Goal: Information Seeking & Learning: Learn about a topic

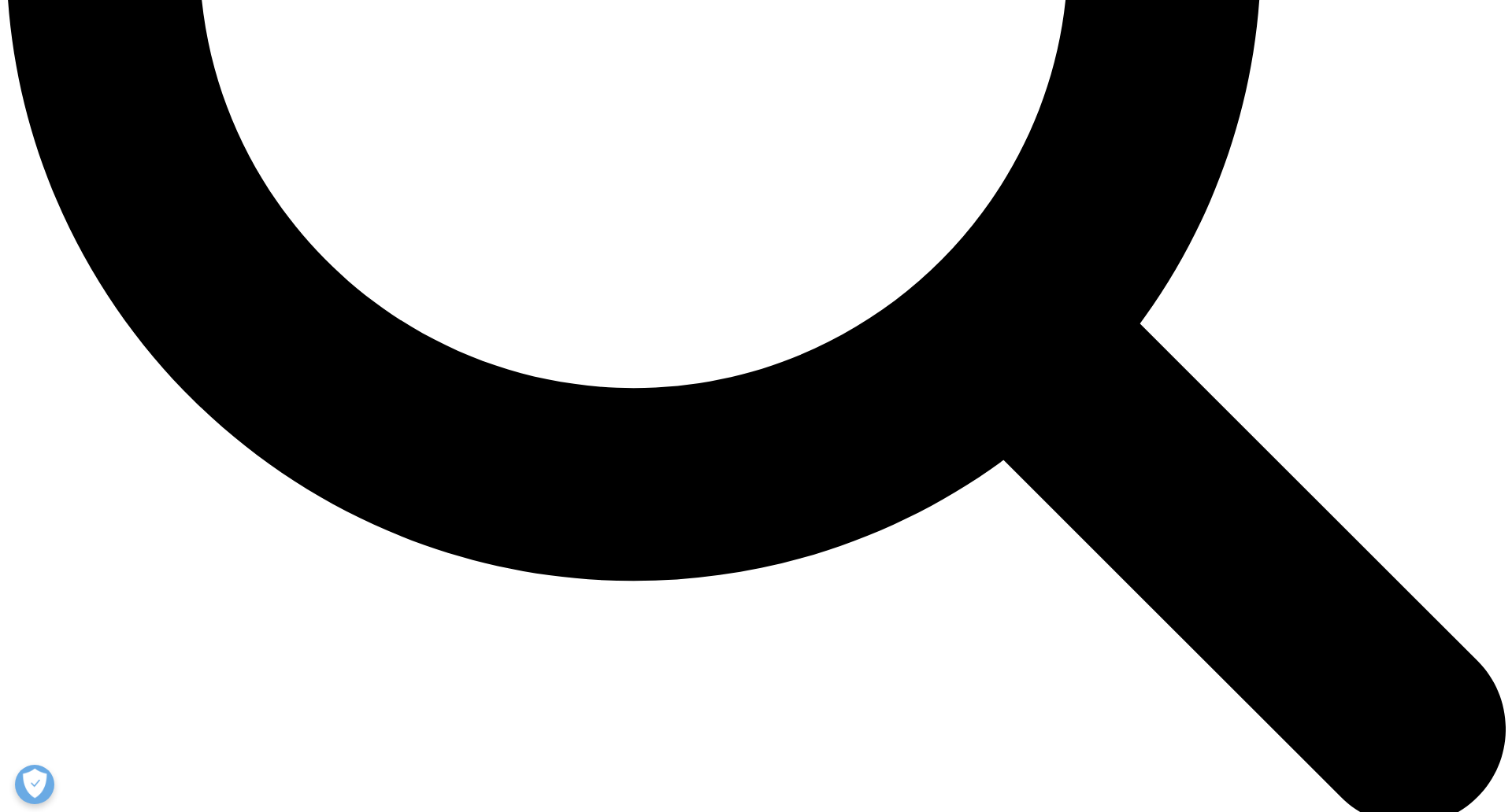
scroll to position [2222, 0]
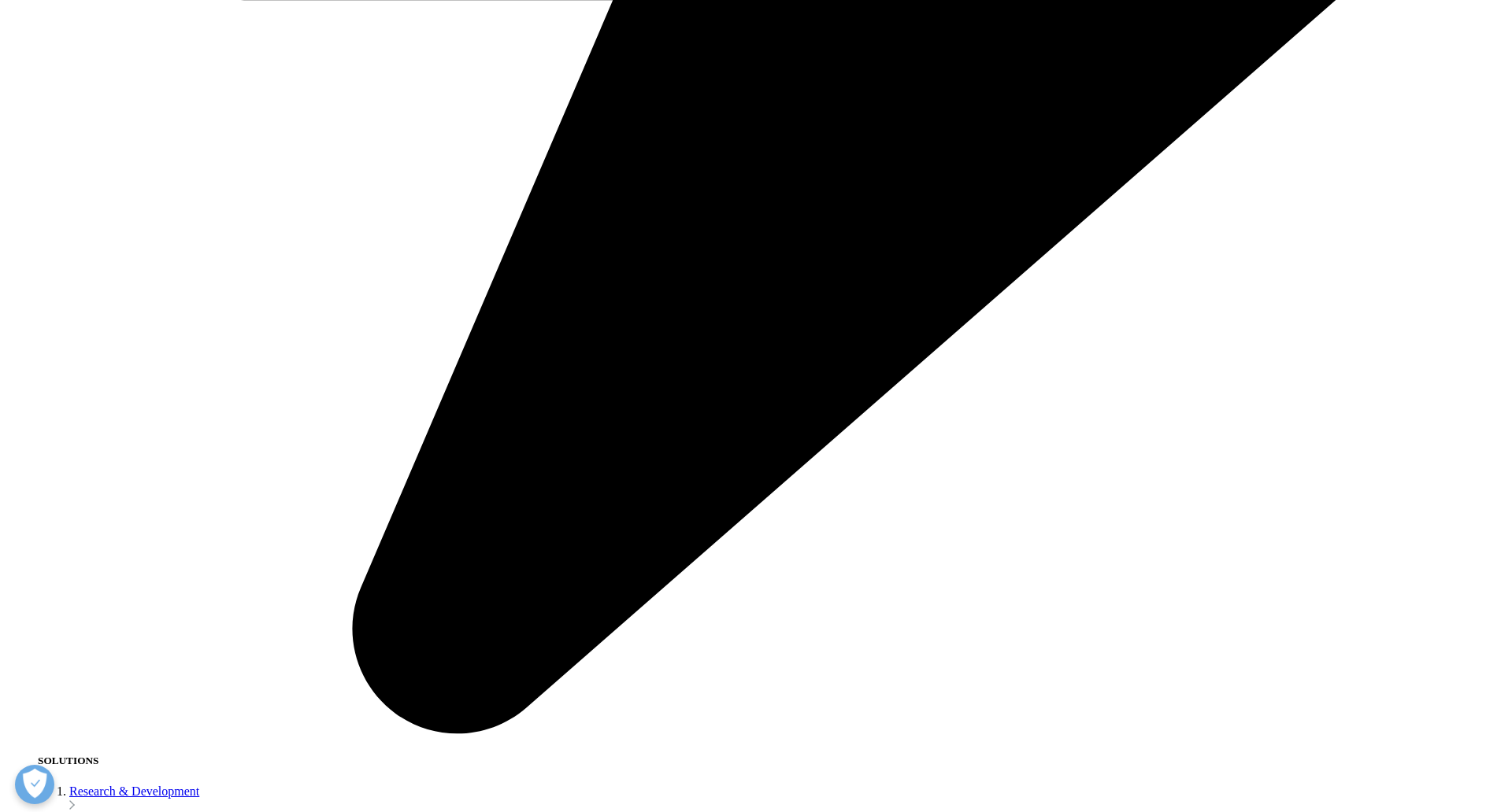
scroll to position [3507, 0]
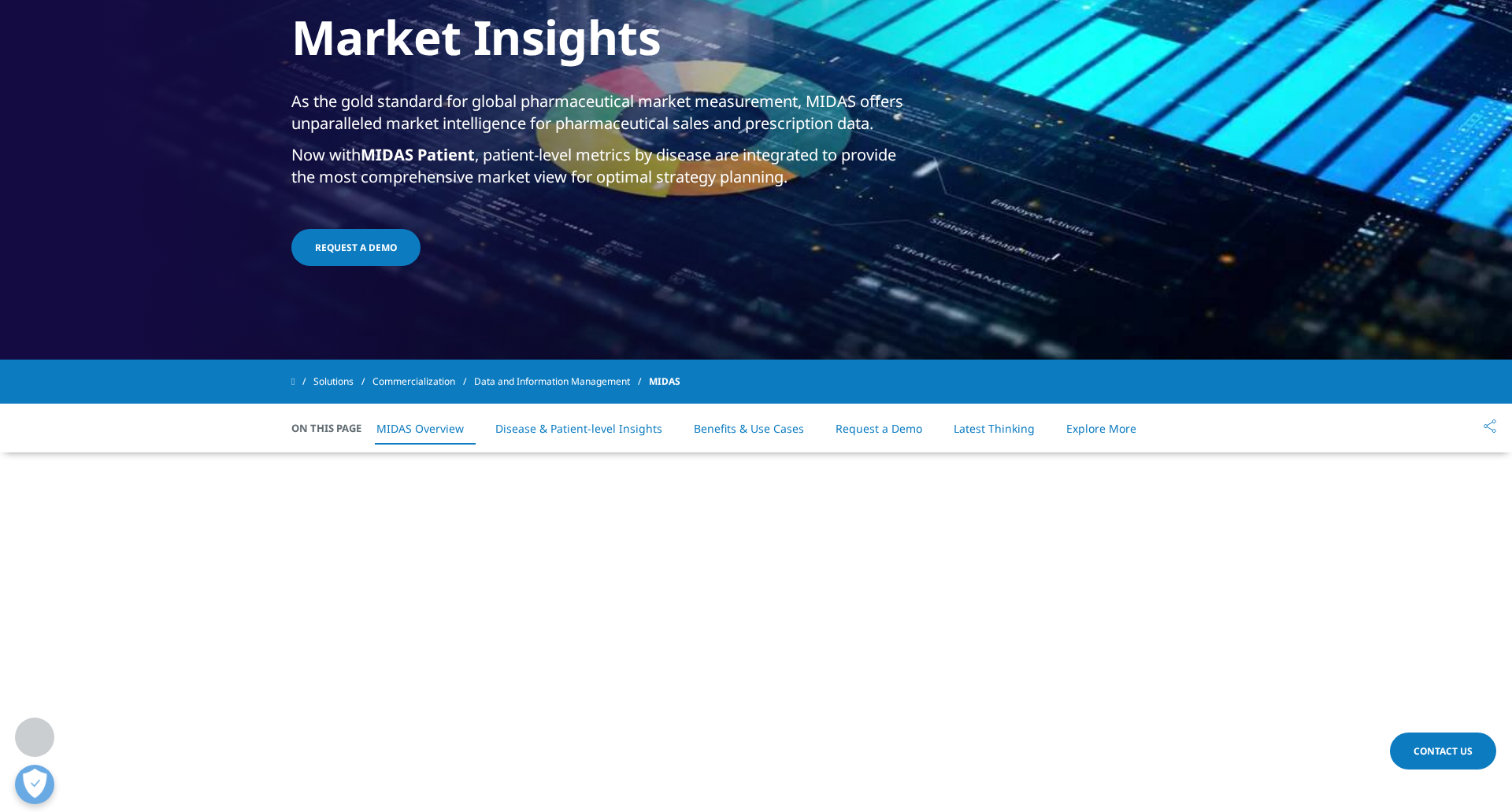
scroll to position [346, 0]
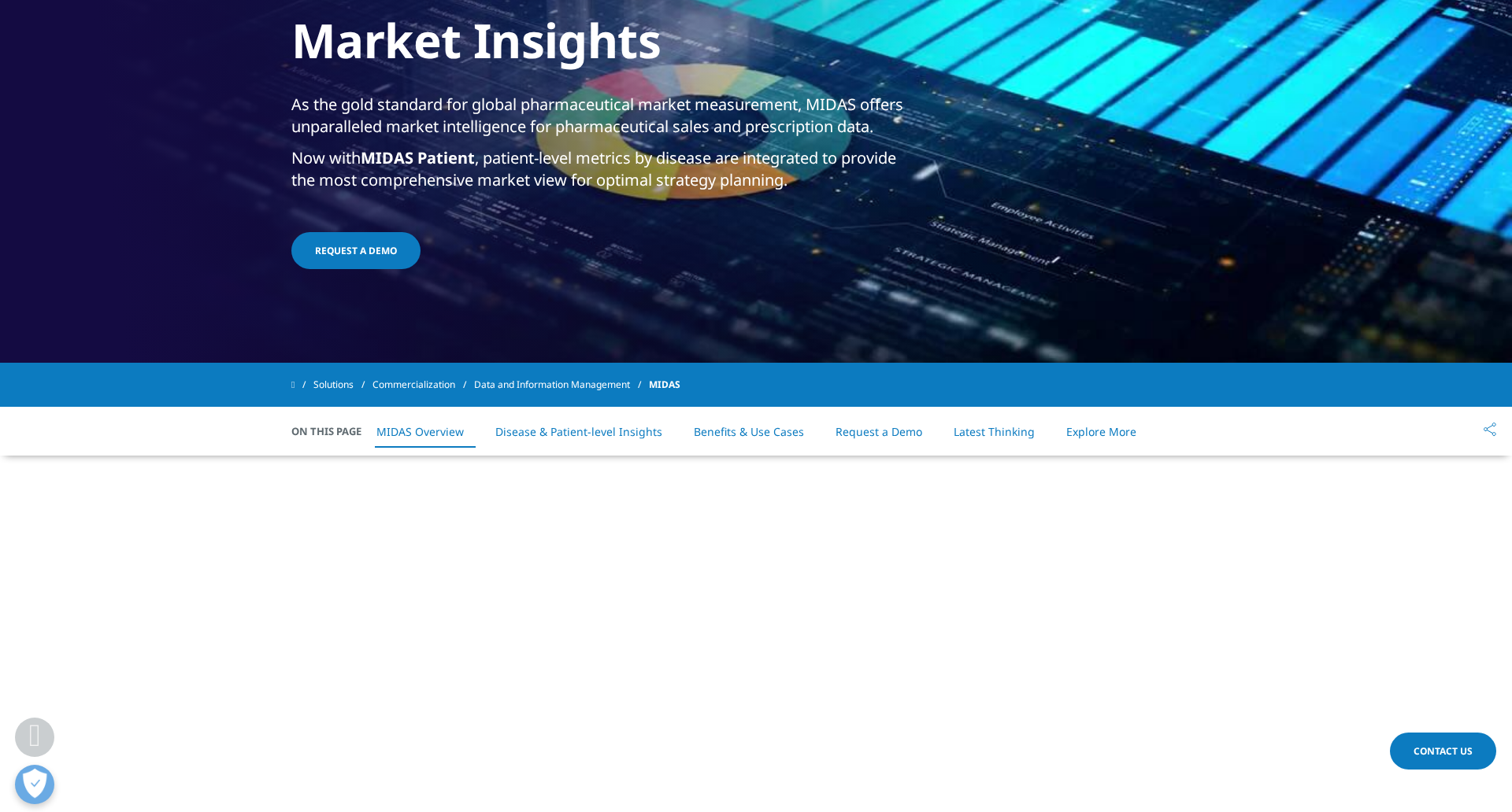
click at [1280, 552] on section at bounding box center [756, 718] width 1512 height 525
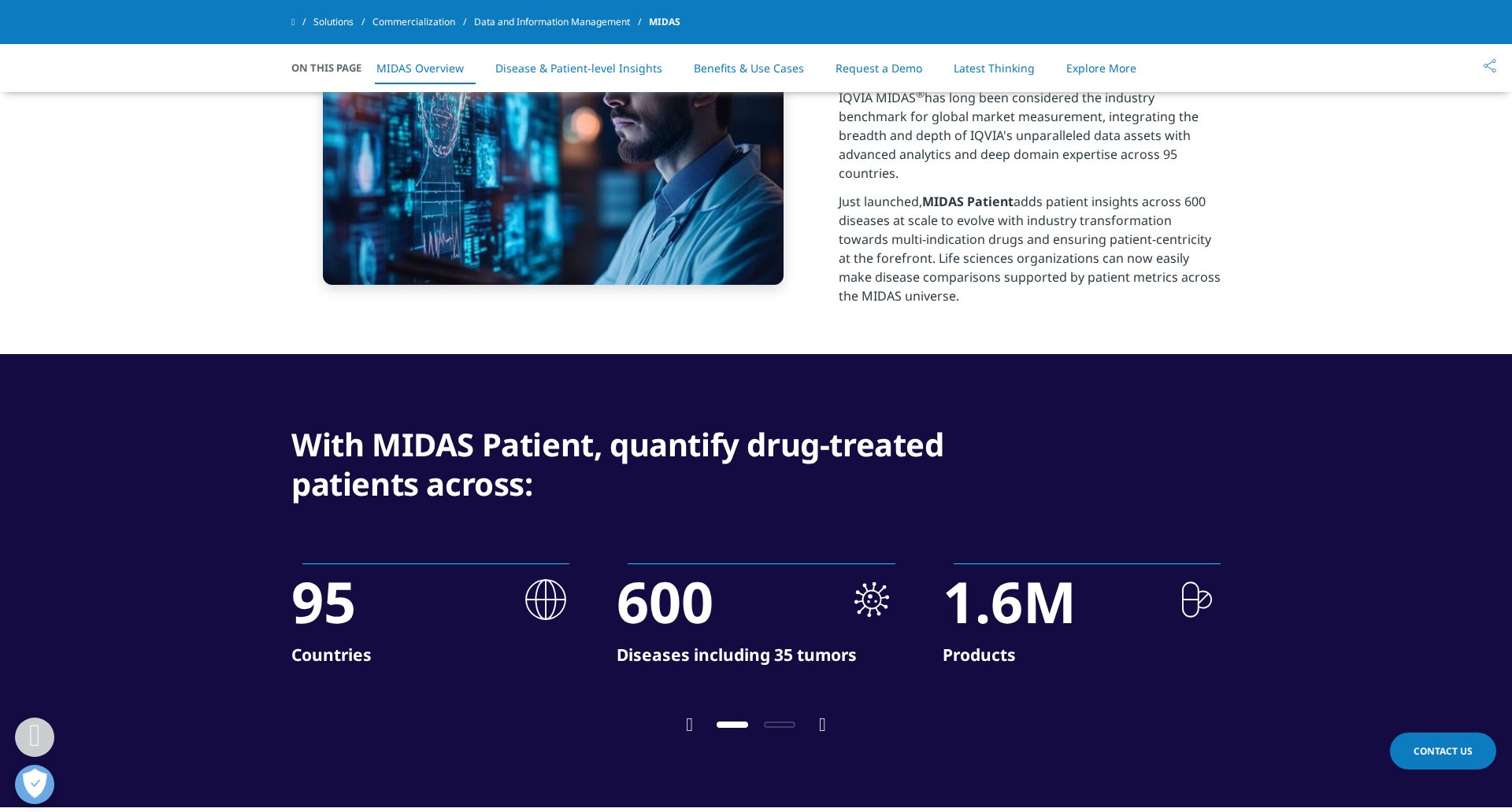
scroll to position [1302, 0]
